Goal: Transaction & Acquisition: Download file/media

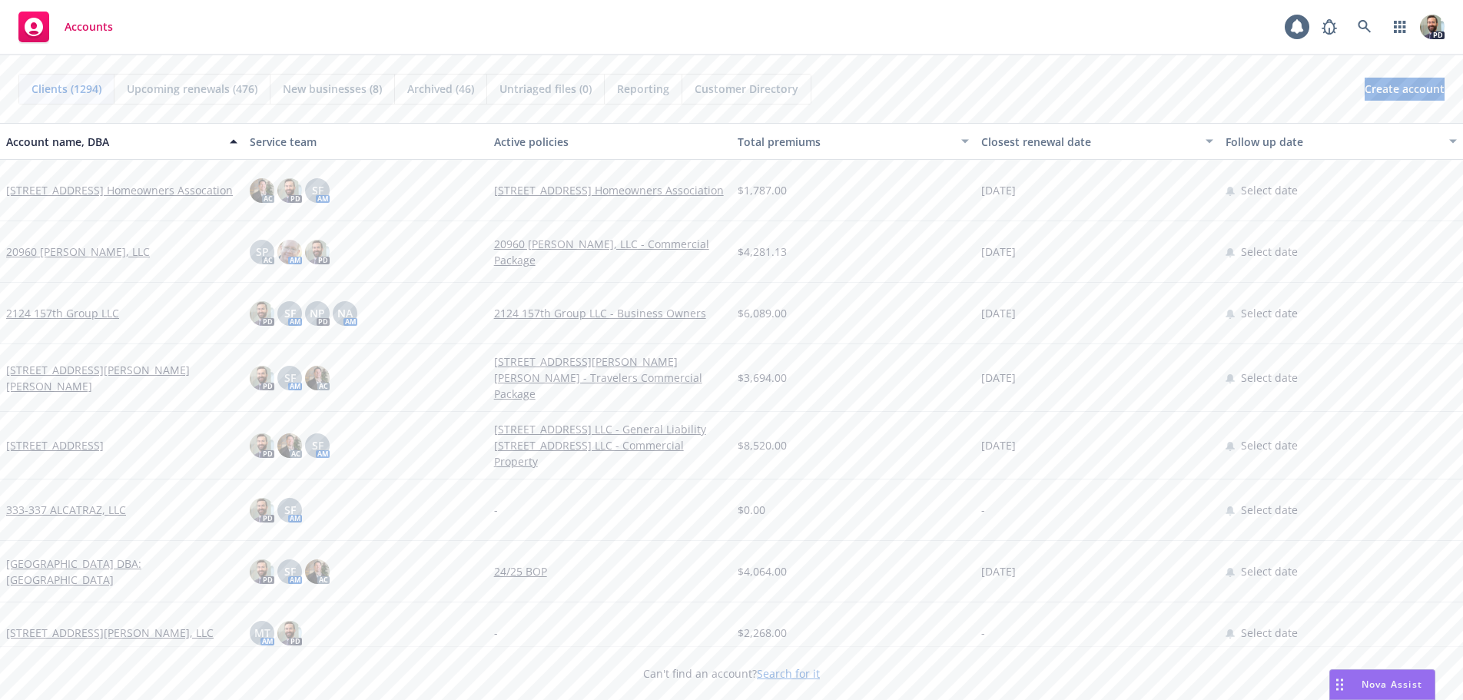
click at [183, 36] on div "Accounts 1 PD" at bounding box center [731, 27] width 1463 height 55
click at [1362, 28] on icon at bounding box center [1364, 26] width 13 height 13
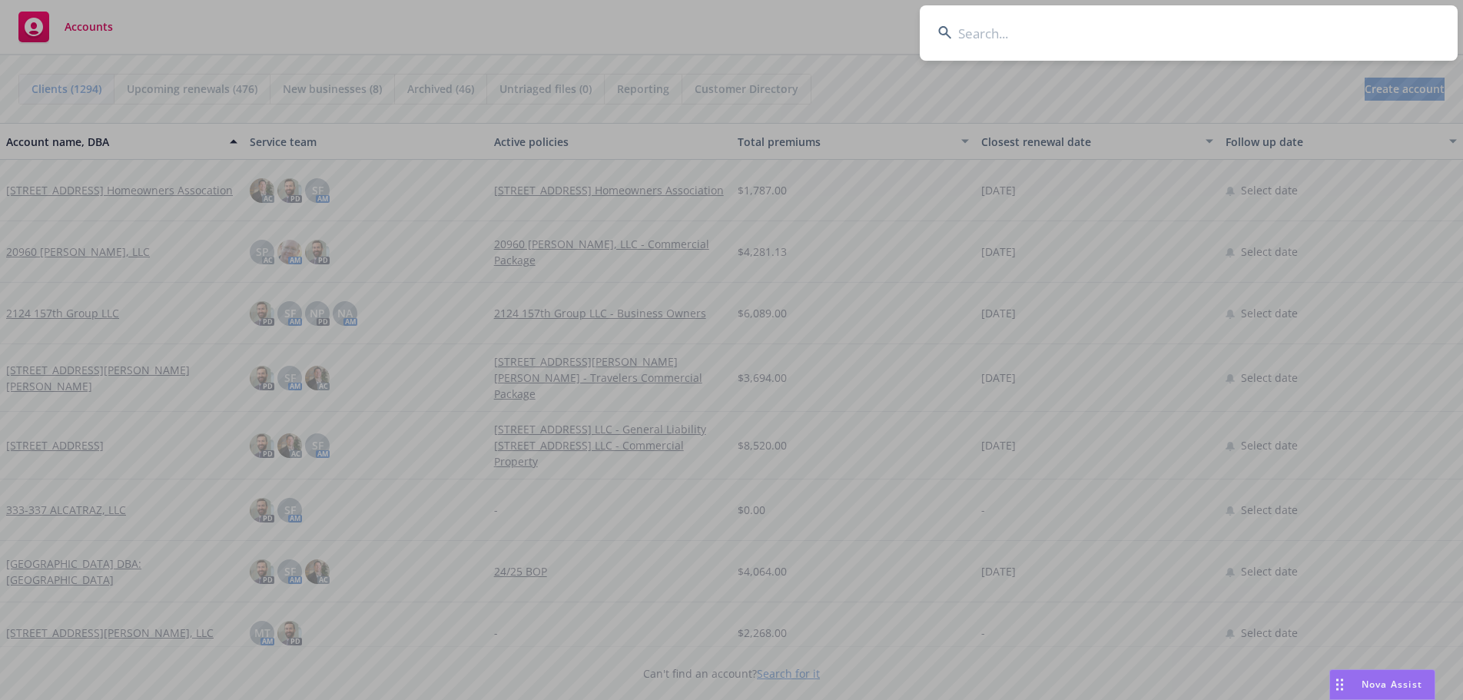
click at [1319, 28] on input at bounding box center [1189, 32] width 538 height 55
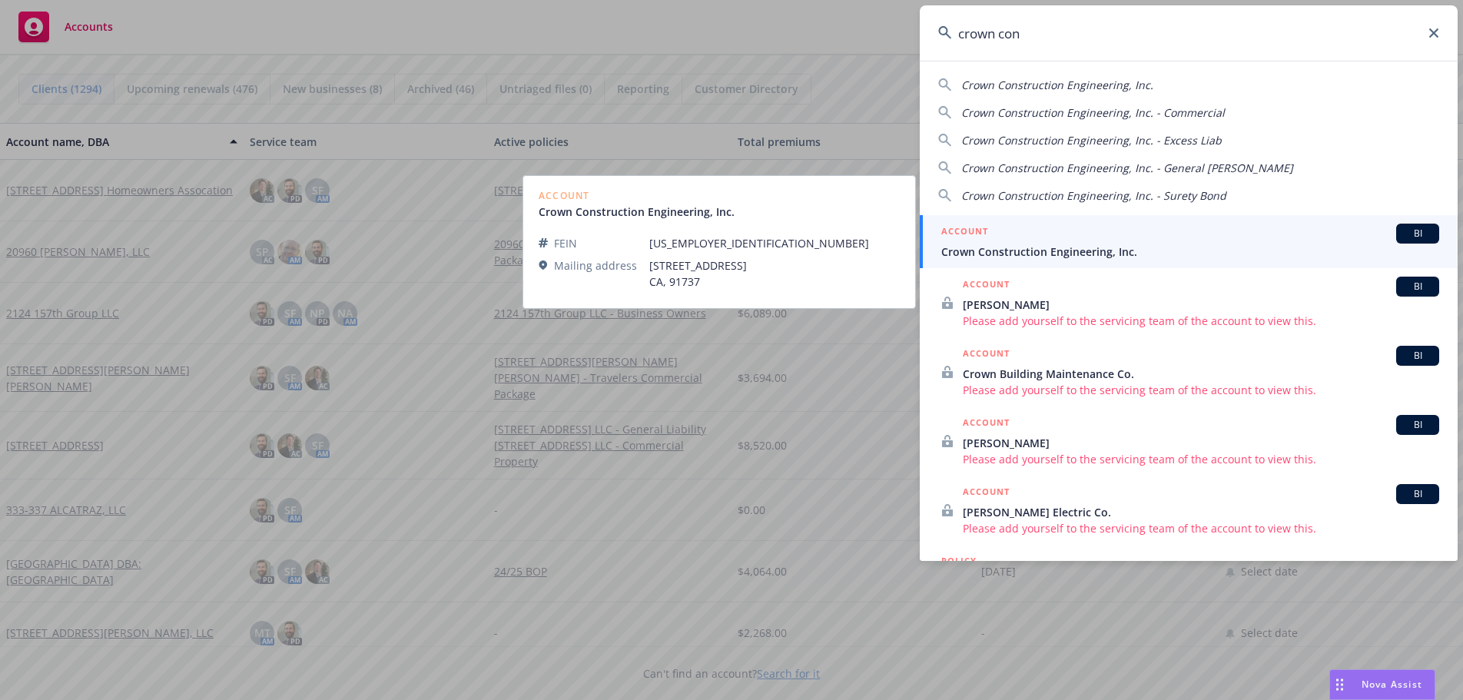
type input "crown con"
click at [976, 252] on span "Crown Construction Engineering, Inc." at bounding box center [1190, 252] width 498 height 16
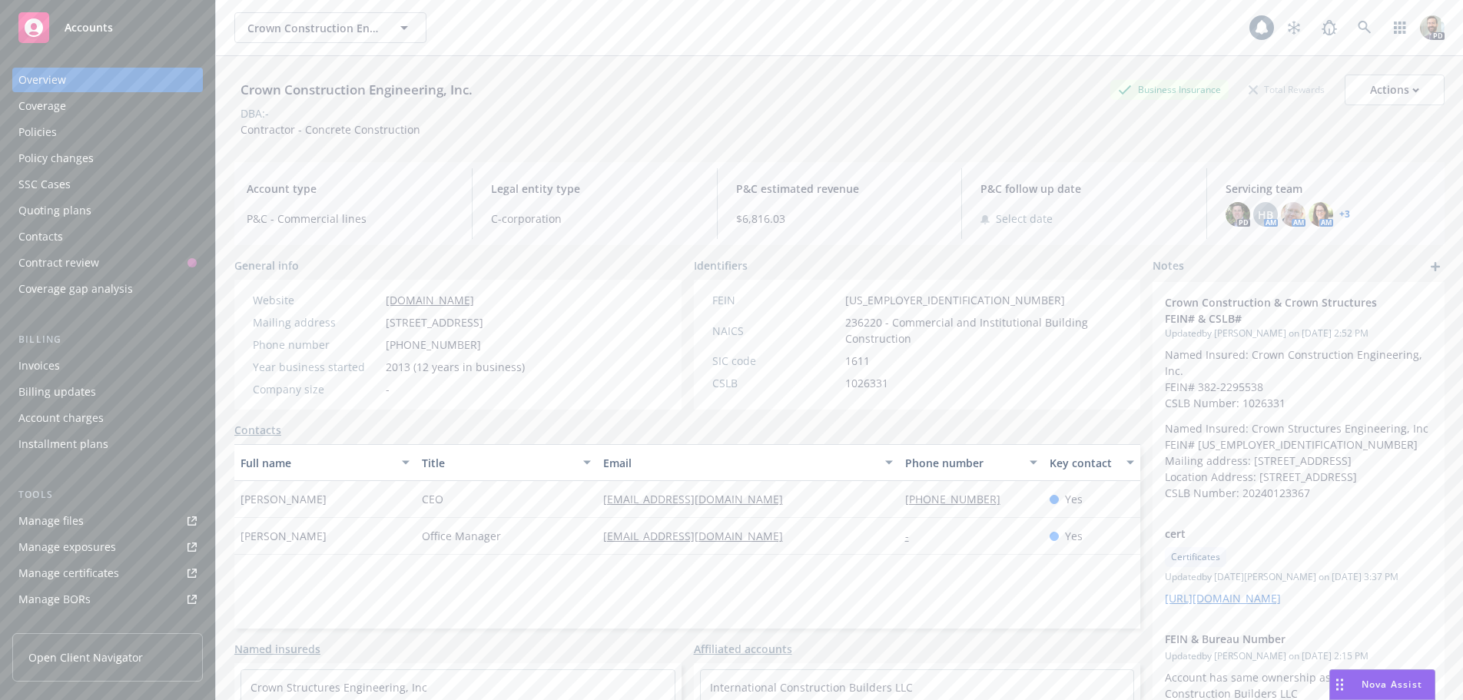
click at [28, 133] on div "Policies" at bounding box center [37, 132] width 38 height 25
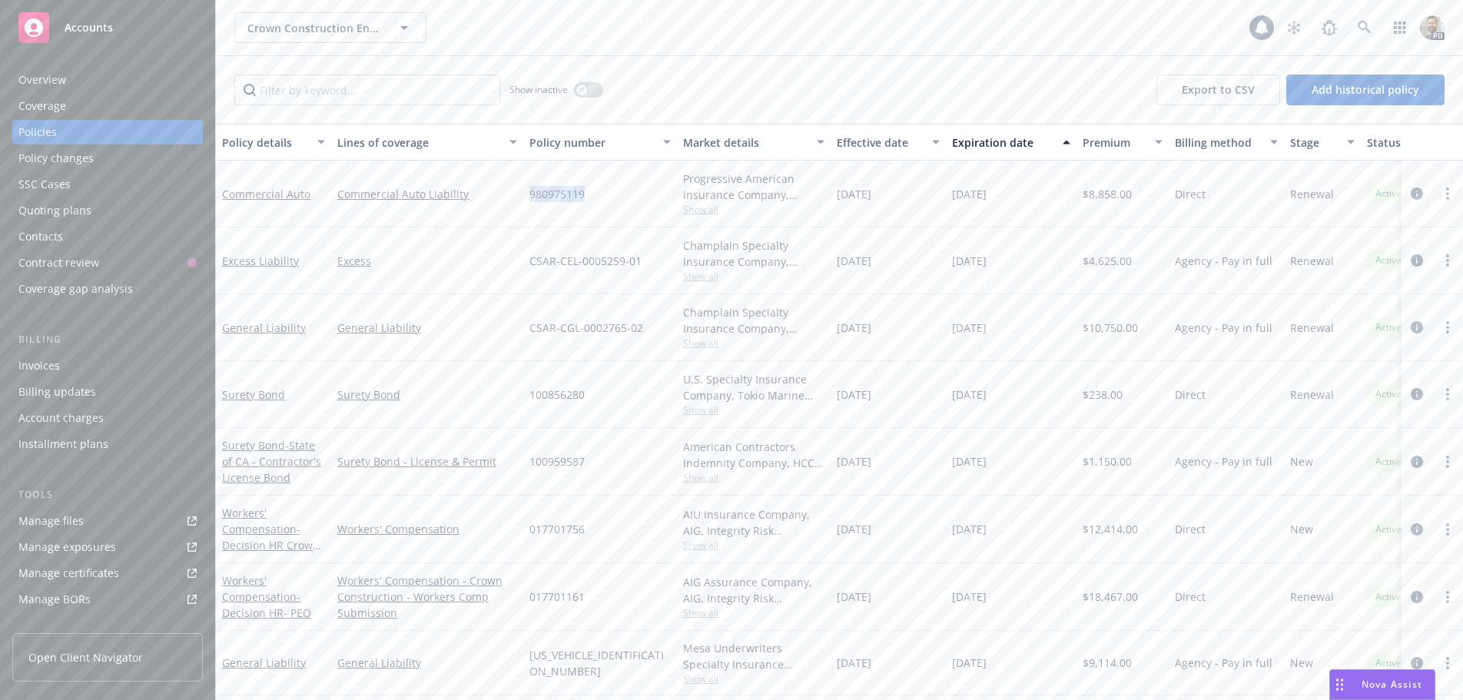
drag, startPoint x: 526, startPoint y: 191, endPoint x: 589, endPoint y: 193, distance: 62.3
click at [589, 193] on div "980975119" at bounding box center [600, 194] width 154 height 67
copy span "980975119"
click at [279, 192] on link "Commercial Auto" at bounding box center [266, 194] width 88 height 15
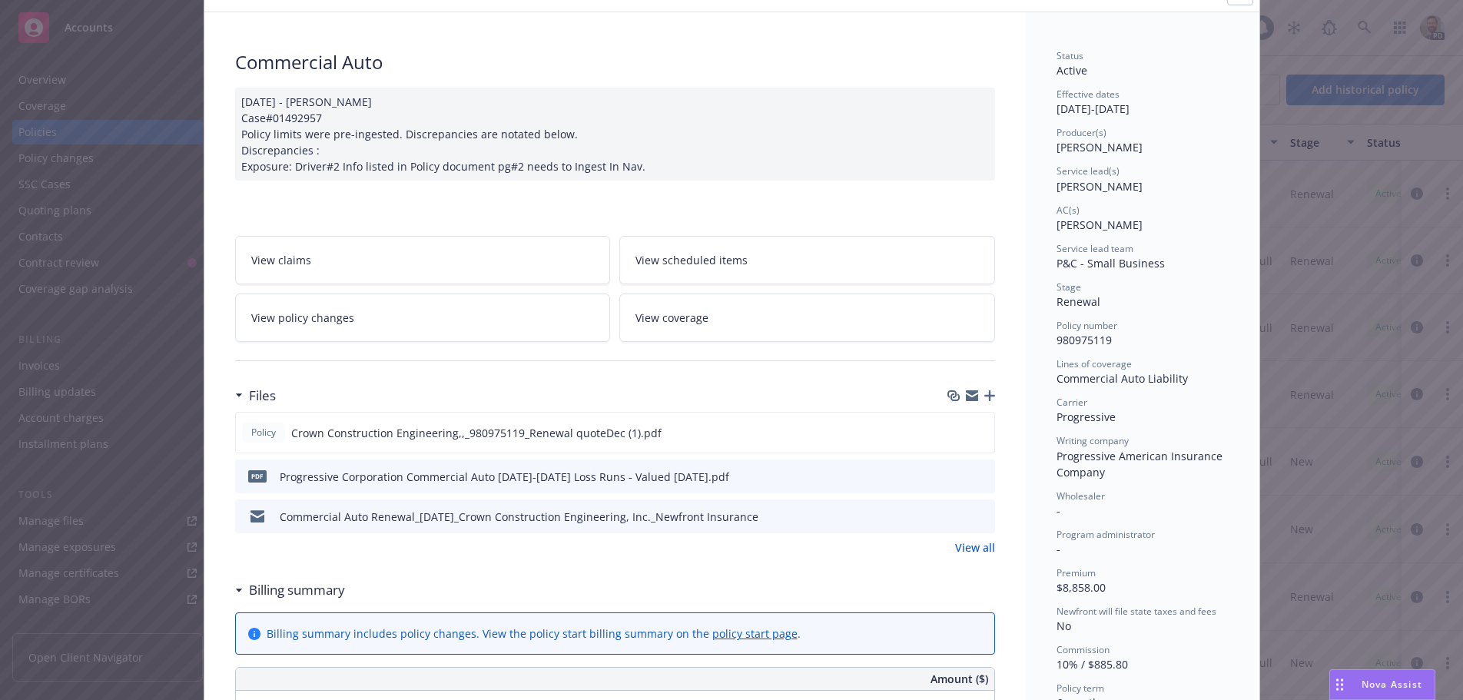
scroll to position [154, 0]
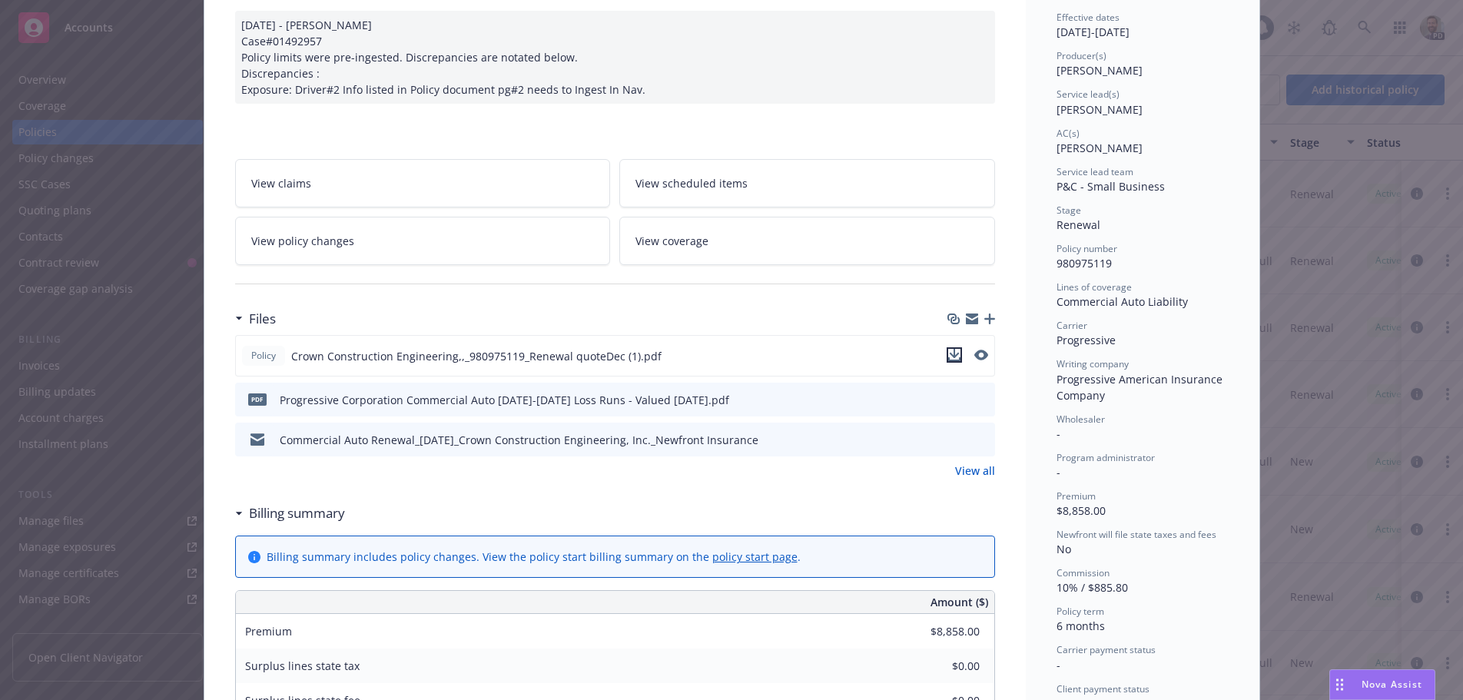
click at [949, 354] on icon "download file" at bounding box center [954, 353] width 10 height 9
